Goal: Task Accomplishment & Management: Complete application form

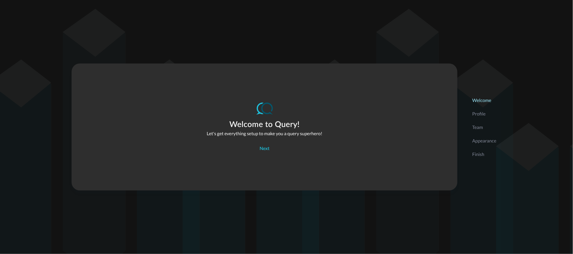
drag, startPoint x: 473, startPoint y: 156, endPoint x: 417, endPoint y: 157, distance: 56.5
click at [473, 156] on p "Finish" at bounding box center [484, 153] width 24 height 7
click at [252, 147] on footer "Next" at bounding box center [265, 148] width 116 height 11
click at [260, 147] on div "Next" at bounding box center [265, 148] width 10 height 8
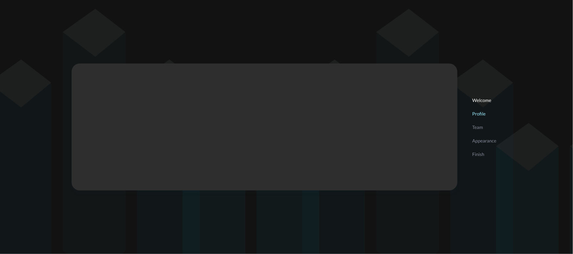
click at [262, 147] on div "Welcome to Query! Let's get everything setup to make you a query superhero! Next" at bounding box center [265, 126] width 386 height 127
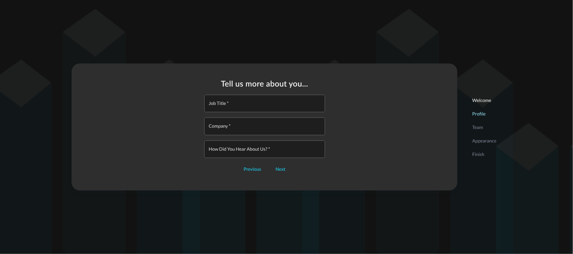
click at [247, 108] on input "Job Title   *" at bounding box center [266, 103] width 117 height 17
type input "Distinguished Engineer"
type input "Query"
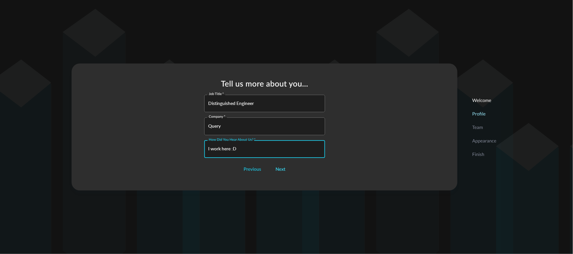
type input "I work here :D"
click at [285, 168] on div "Next" at bounding box center [281, 169] width 10 height 8
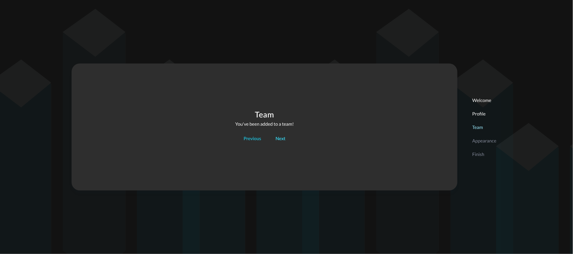
click at [277, 140] on div "Next" at bounding box center [281, 139] width 10 height 8
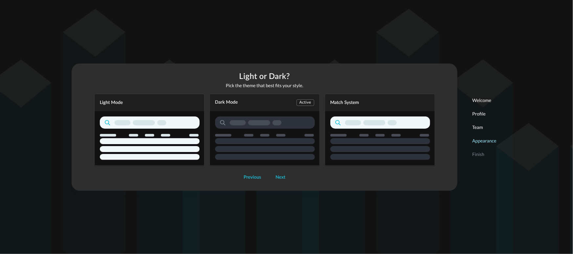
click at [291, 115] on div "Dark Mode Active" at bounding box center [264, 130] width 110 height 72
click at [280, 181] on div "Next" at bounding box center [281, 177] width 10 height 8
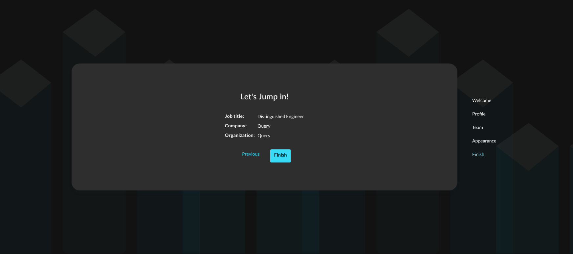
click at [283, 159] on div "Finish" at bounding box center [280, 155] width 13 height 9
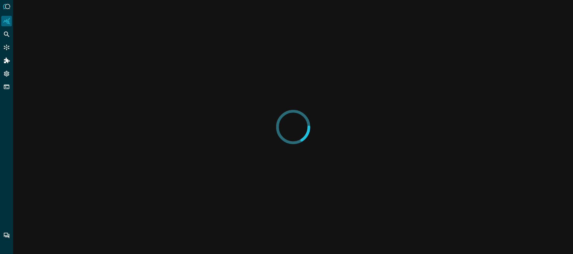
click at [9, 50] on icon "Connectors" at bounding box center [6, 47] width 7 height 7
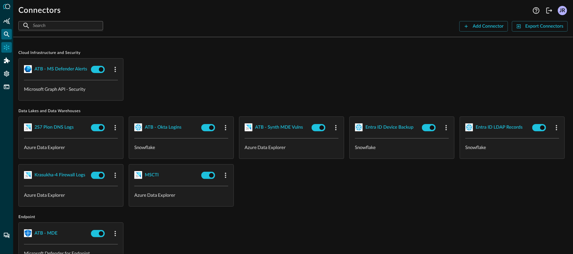
click at [5, 39] on div "Federated Search" at bounding box center [6, 34] width 11 height 11
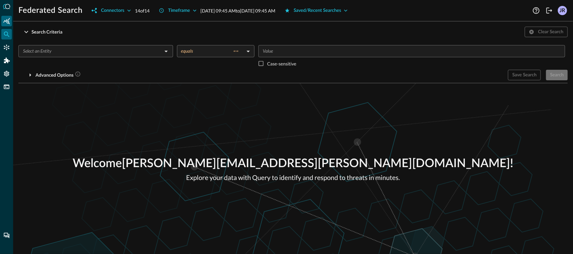
click at [6, 26] on div "Summary Insights" at bounding box center [6, 21] width 11 height 11
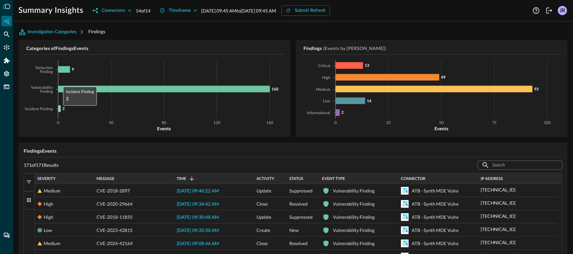
click at [59, 110] on icon at bounding box center [59, 108] width 3 height 7
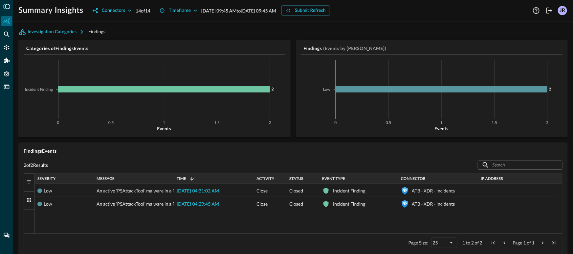
click at [65, 92] on icon at bounding box center [164, 89] width 212 height 7
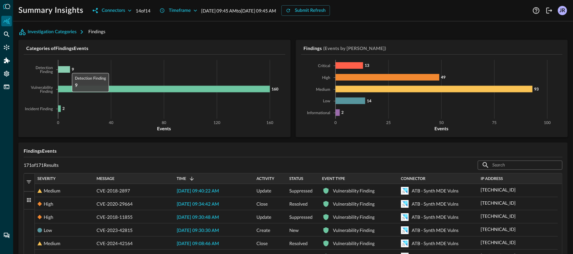
click at [68, 68] on icon at bounding box center [64, 69] width 12 height 7
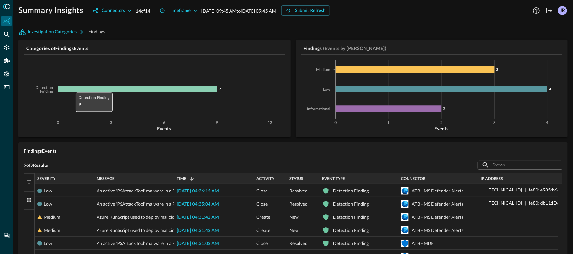
click at [72, 87] on icon at bounding box center [137, 89] width 159 height 7
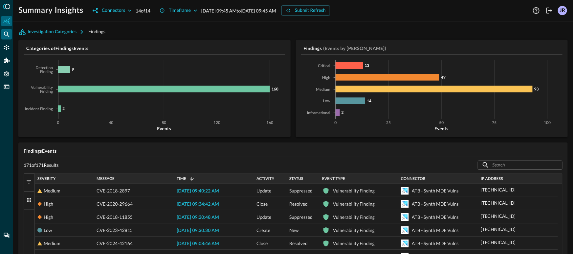
click at [5, 37] on div "Federated Search" at bounding box center [6, 34] width 11 height 11
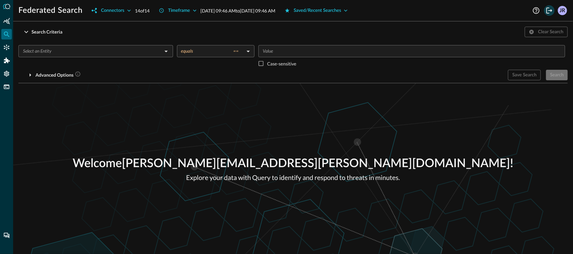
click at [551, 14] on icon "Logout" at bounding box center [549, 11] width 8 height 8
